Goal: Information Seeking & Learning: Understand process/instructions

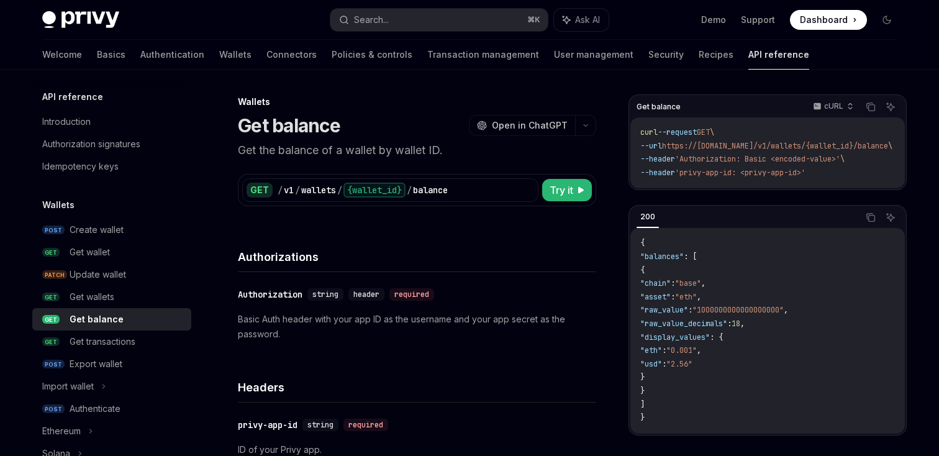
scroll to position [83, 0]
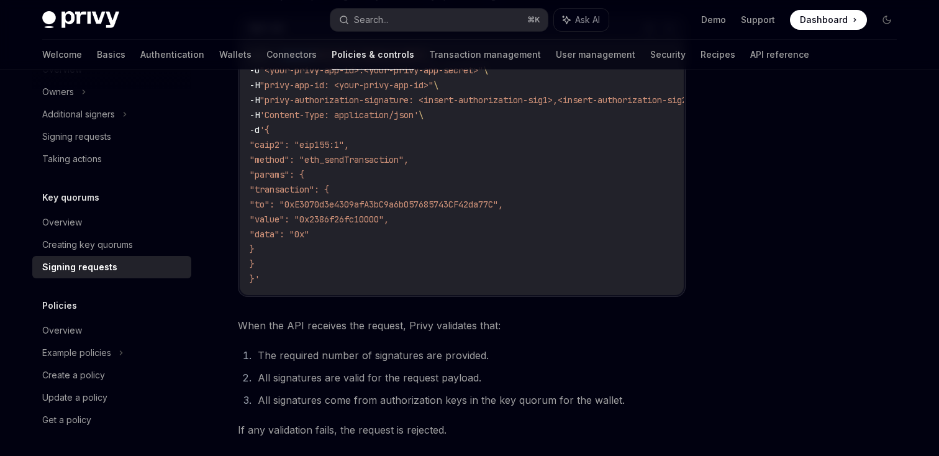
scroll to position [340, 0]
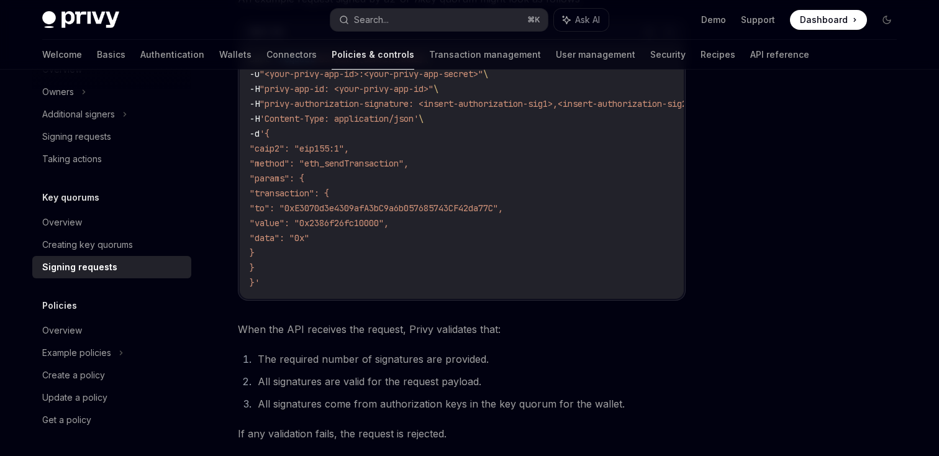
click at [374, 166] on span ""method": "eth_sendTransaction"," at bounding box center [329, 163] width 159 height 11
copy span "eth_sendTransaction"
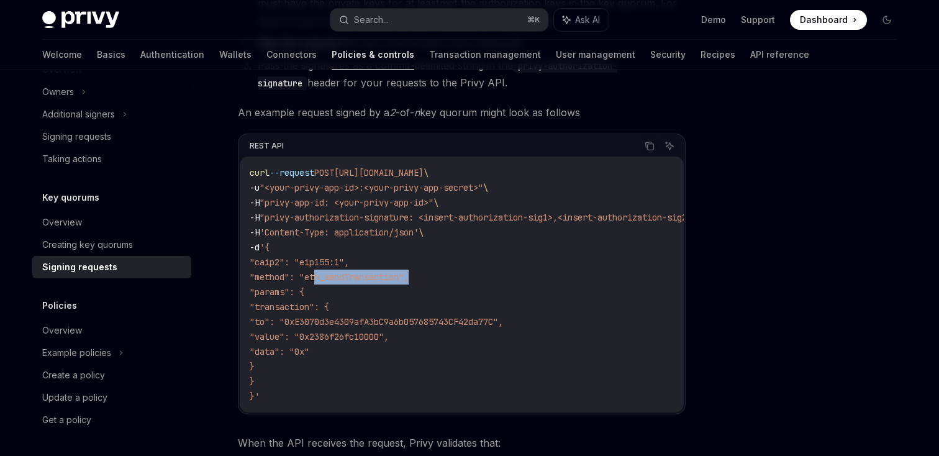
scroll to position [231, 0]
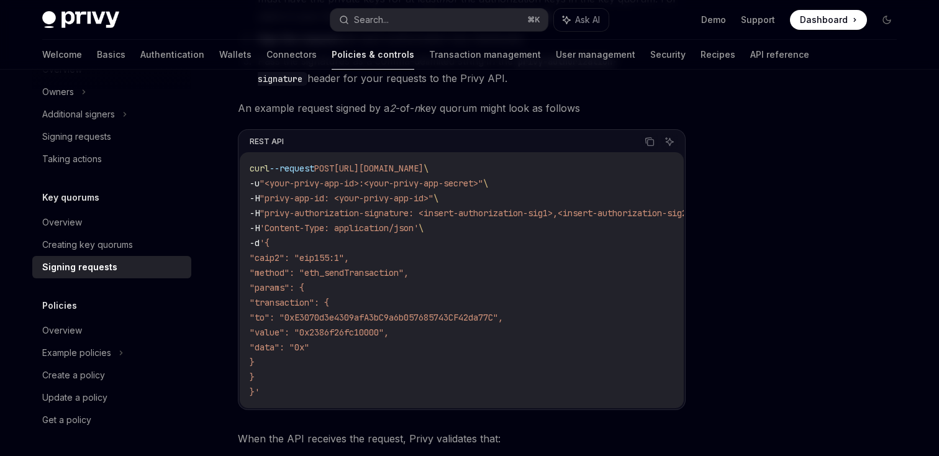
click at [373, 316] on span ""to": "0xE3070d3e4309afA3bC9a6b057685743CF42da77C"," at bounding box center [376, 317] width 253 height 11
copy span "0xE3070d3e4309afA3bC9a6b057685743CF42da77C"
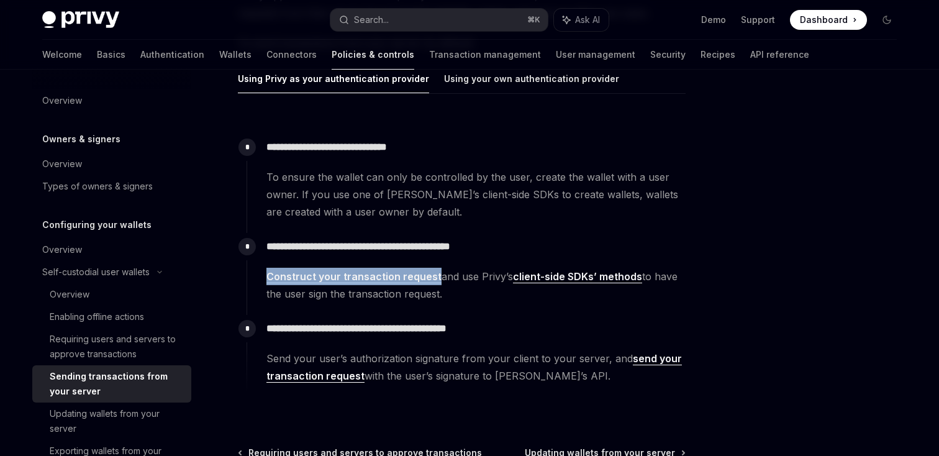
scroll to position [191, 0]
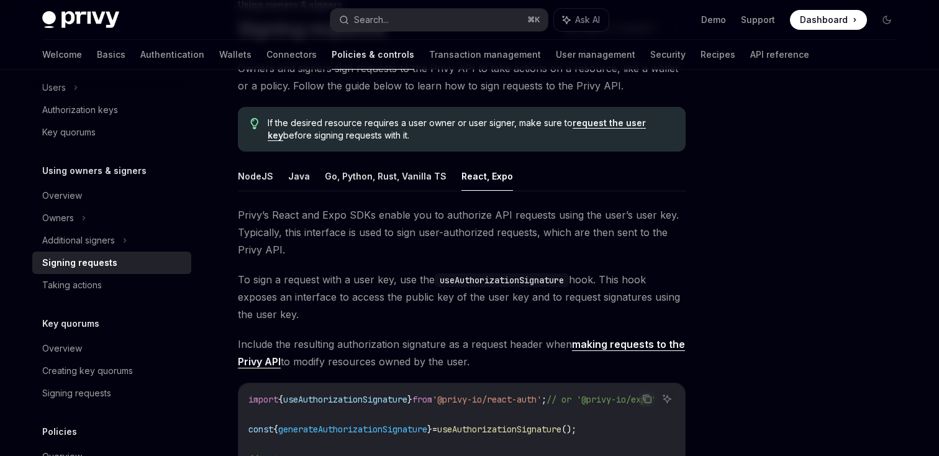
scroll to position [84, 0]
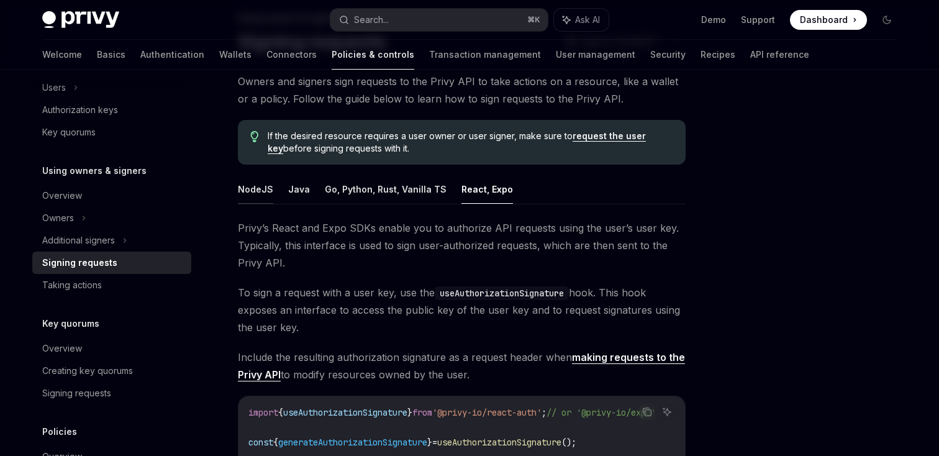
click at [255, 191] on button "NodeJS" at bounding box center [255, 189] width 35 height 29
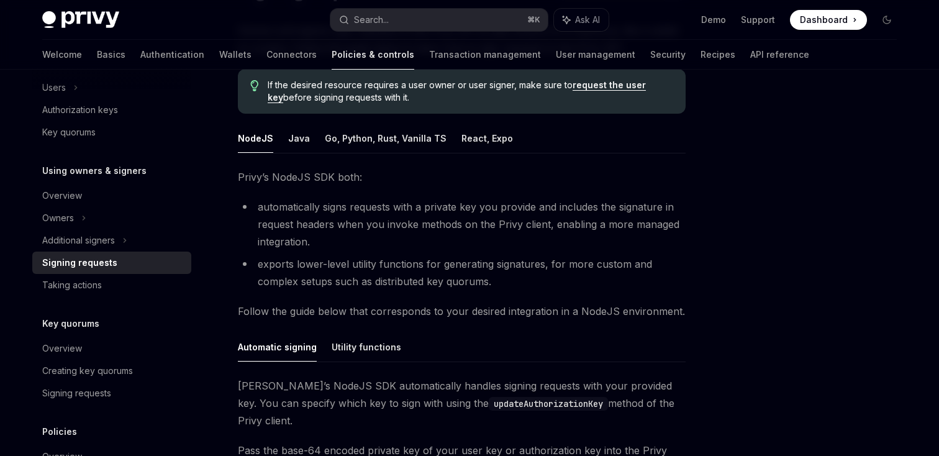
scroll to position [111, 0]
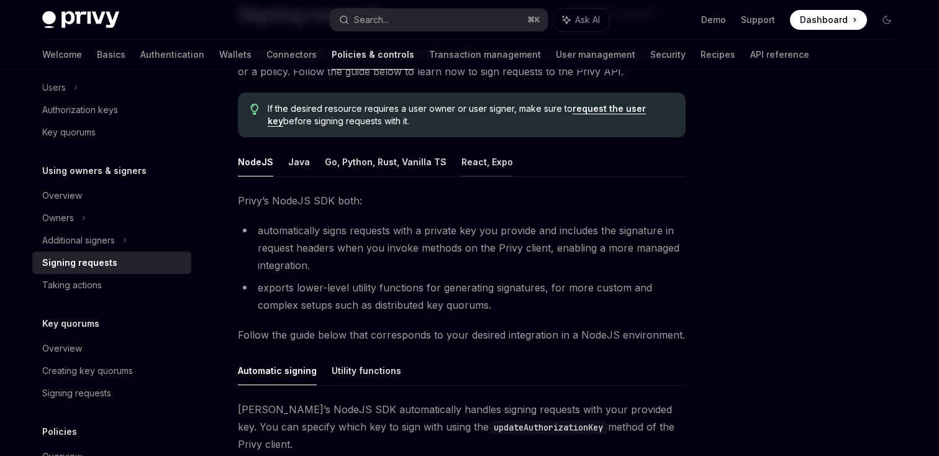
click at [478, 163] on button "React, Expo" at bounding box center [487, 161] width 52 height 29
type textarea "*"
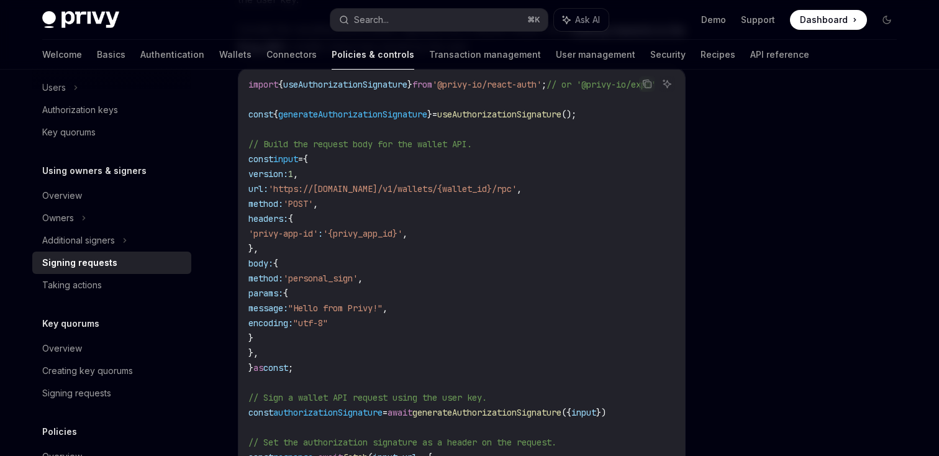
scroll to position [424, 0]
